Goal: Find specific page/section: Find specific page/section

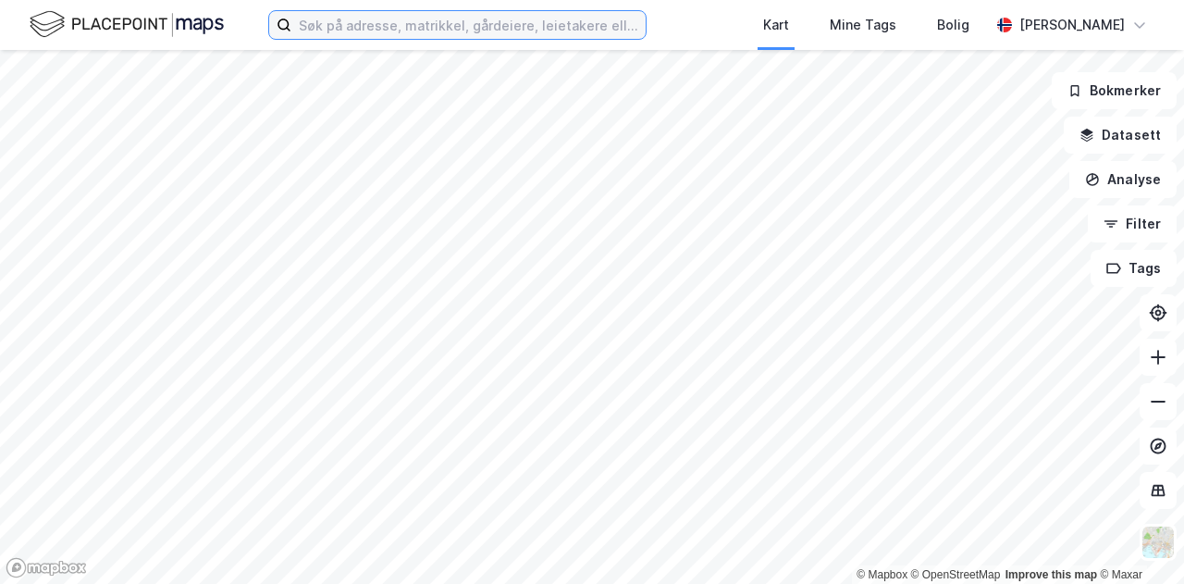
click at [407, 21] on input at bounding box center [468, 25] width 354 height 28
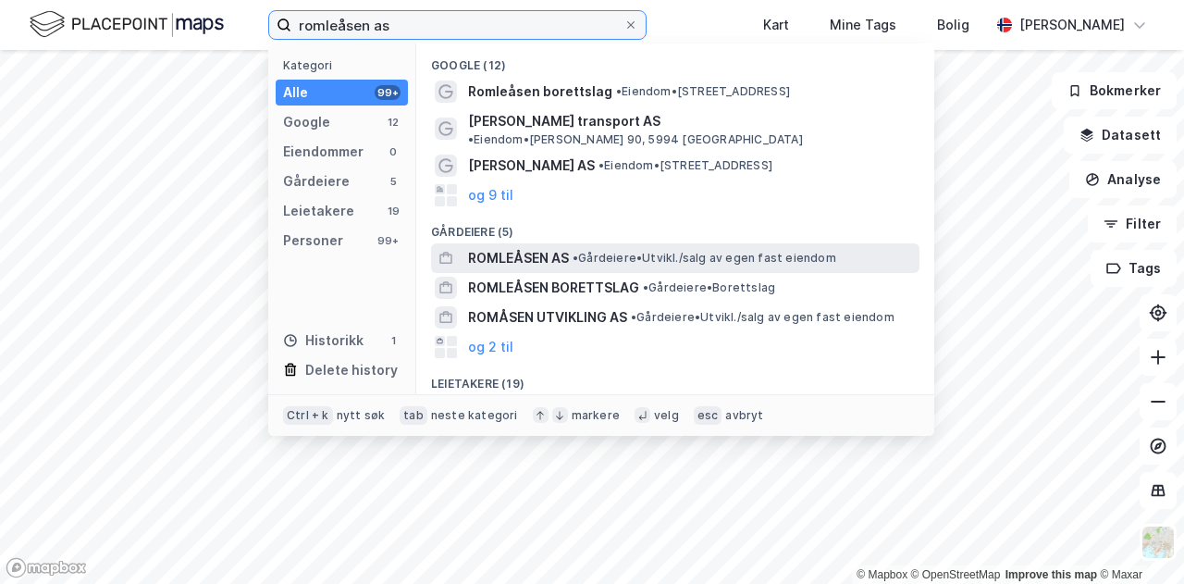
type input "romleåsen as"
click at [592, 251] on span "• Gårdeiere • [GEOGRAPHIC_DATA]/salg av egen fast eiendom" at bounding box center [705, 258] width 264 height 15
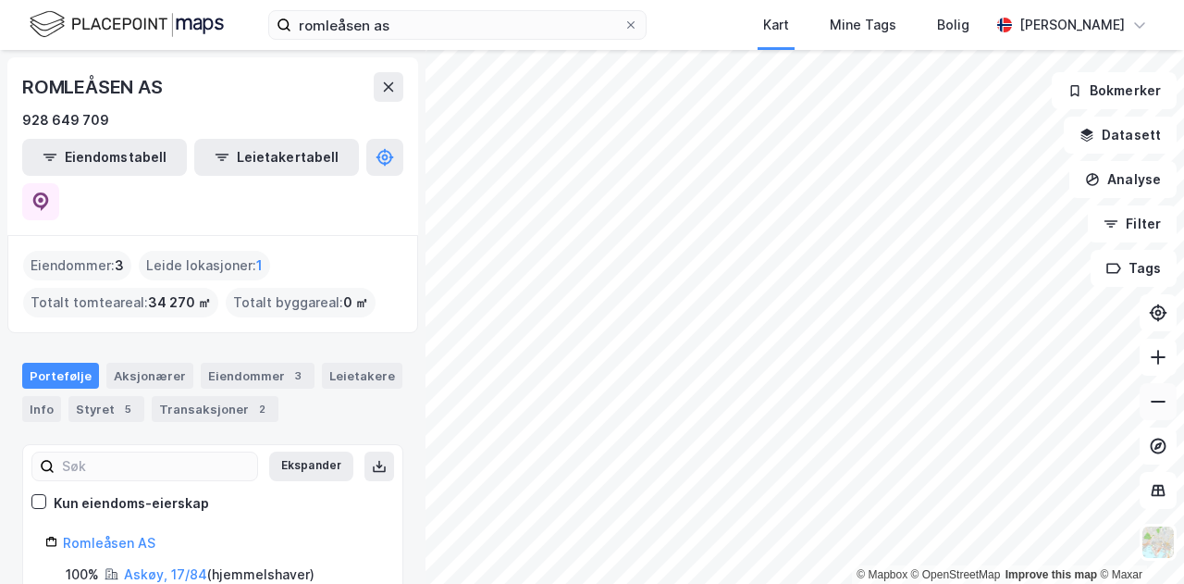
click at [1164, 404] on icon at bounding box center [1158, 401] width 19 height 19
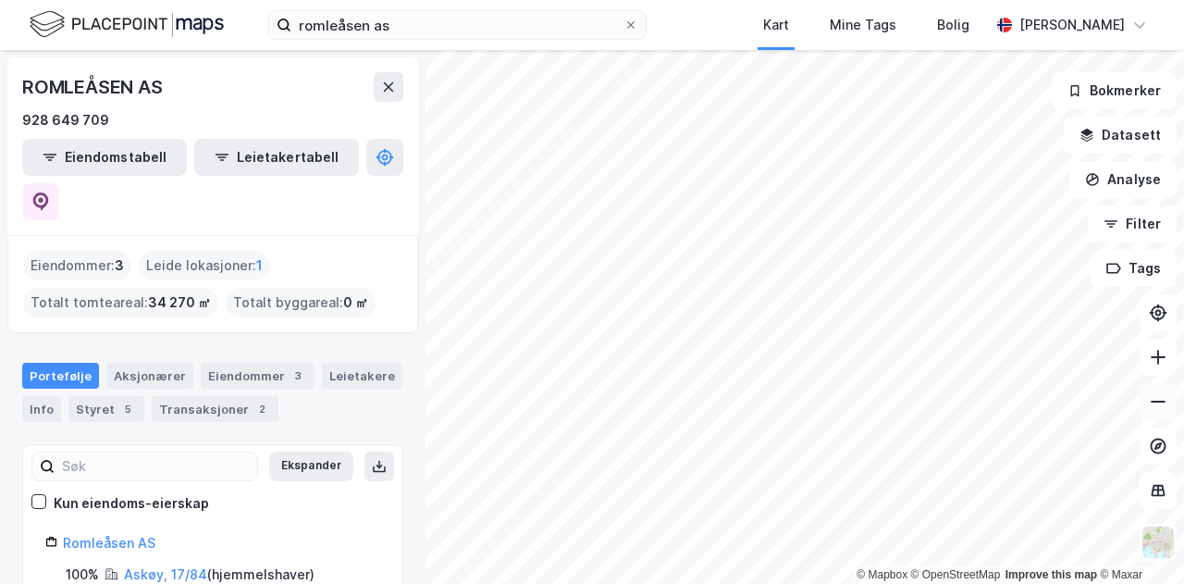
click at [1164, 404] on icon at bounding box center [1158, 401] width 19 height 19
click at [1157, 358] on icon at bounding box center [1158, 357] width 19 height 19
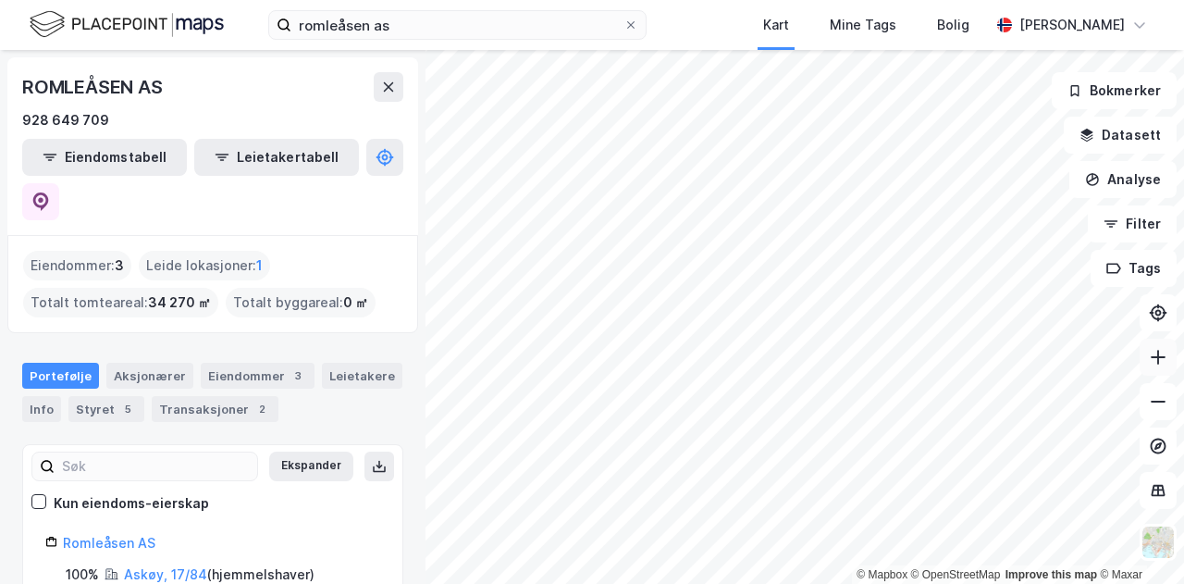
click at [1157, 358] on icon at bounding box center [1158, 357] width 19 height 19
